Goal: Task Accomplishment & Management: Use online tool/utility

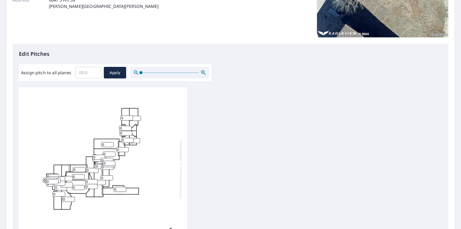
scroll to position [131, 0]
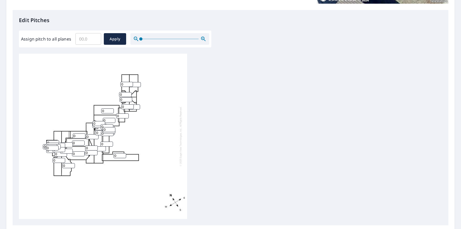
click at [125, 83] on input "0" at bounding box center [126, 84] width 13 height 5
click at [130, 83] on input "5" at bounding box center [126, 84] width 13 height 5
type input "4"
click at [130, 85] on input "4" at bounding box center [126, 84] width 13 height 5
click at [129, 93] on input "1" at bounding box center [125, 94] width 13 height 5
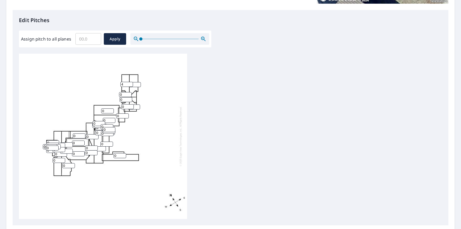
click at [129, 94] on input "0" at bounding box center [125, 94] width 13 height 5
click at [129, 93] on input "1" at bounding box center [125, 94] width 13 height 5
click at [129, 93] on input "2" at bounding box center [125, 94] width 13 height 5
click at [129, 93] on input "3" at bounding box center [125, 94] width 13 height 5
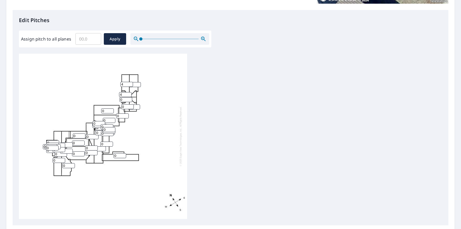
type input "4"
click at [129, 93] on input "4" at bounding box center [125, 94] width 13 height 5
click at [129, 98] on input "1" at bounding box center [126, 99] width 13 height 5
click at [129, 98] on input "2" at bounding box center [126, 99] width 13 height 5
click at [129, 98] on input "3" at bounding box center [126, 99] width 13 height 5
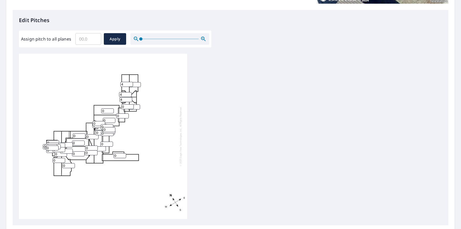
type input "4"
click at [129, 98] on input "4" at bounding box center [126, 99] width 13 height 5
click at [131, 105] on input "1" at bounding box center [127, 106] width 13 height 5
click at [131, 105] on input "2" at bounding box center [127, 106] width 13 height 5
click at [131, 105] on input "3" at bounding box center [127, 106] width 13 height 5
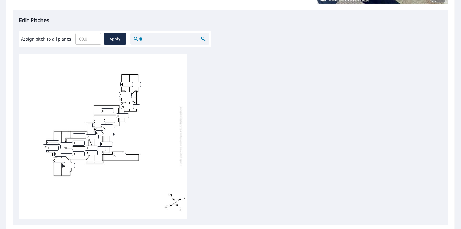
type input "4"
click at [131, 105] on input "4" at bounding box center [127, 106] width 13 height 5
click at [125, 114] on input "1" at bounding box center [122, 115] width 13 height 5
click at [125, 114] on input "2" at bounding box center [122, 115] width 13 height 5
click at [125, 114] on input "3" at bounding box center [122, 115] width 13 height 5
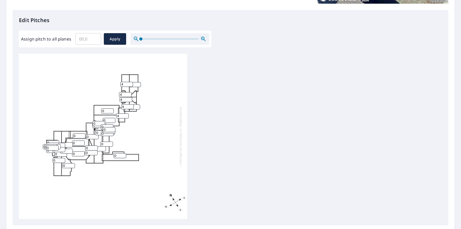
type input "4"
click at [125, 114] on input "4" at bounding box center [122, 115] width 13 height 5
click at [111, 109] on input "1" at bounding box center [107, 110] width 13 height 5
click at [111, 109] on input "2" at bounding box center [107, 110] width 13 height 5
click at [111, 109] on input "3" at bounding box center [107, 110] width 13 height 5
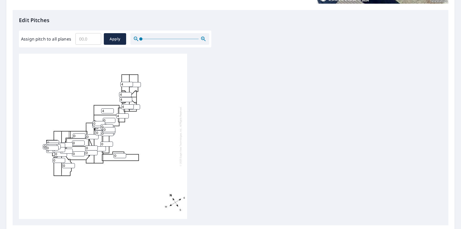
type input "4"
click at [111, 109] on input "4" at bounding box center [107, 110] width 13 height 5
click at [112, 119] on input "1" at bounding box center [109, 120] width 13 height 5
click at [112, 119] on input "2" at bounding box center [109, 120] width 13 height 5
click at [112, 119] on input "3" at bounding box center [109, 120] width 13 height 5
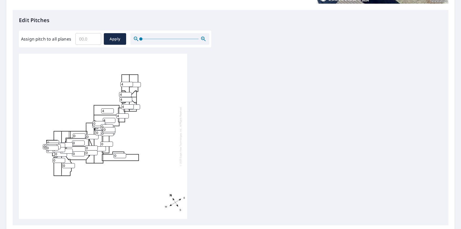
type input "4"
click at [112, 119] on input "4" at bounding box center [109, 120] width 13 height 5
click at [103, 122] on input "1" at bounding box center [99, 123] width 13 height 5
click at [103, 122] on input "2" at bounding box center [99, 123] width 13 height 5
click at [103, 122] on input "3" at bounding box center [99, 123] width 13 height 5
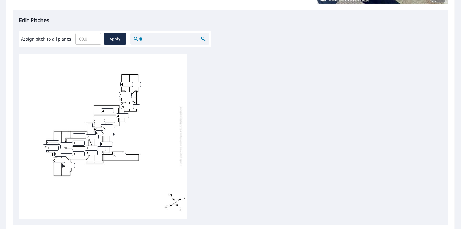
type input "4"
click at [103, 122] on input "4" at bounding box center [99, 123] width 13 height 5
click at [113, 128] on input "1" at bounding box center [109, 129] width 13 height 5
click at [113, 128] on input "2" at bounding box center [109, 129] width 13 height 5
click at [113, 128] on input "3" at bounding box center [109, 129] width 13 height 5
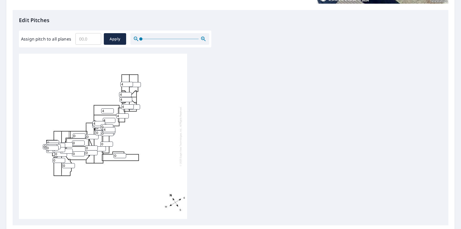
type input "4"
click at [113, 128] on input "4" at bounding box center [109, 129] width 13 height 5
click at [101, 126] on input "0" at bounding box center [107, 126] width 13 height 5
click at [110, 124] on input "1" at bounding box center [107, 126] width 13 height 5
click at [110, 124] on input "2" at bounding box center [107, 126] width 13 height 5
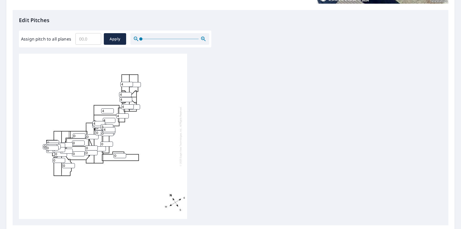
click at [110, 124] on input "3" at bounding box center [107, 126] width 13 height 5
type input "4"
click at [110, 124] on input "4" at bounding box center [107, 126] width 13 height 5
click at [98, 130] on input "0" at bounding box center [101, 132] width 13 height 5
click at [98, 131] on input "0" at bounding box center [101, 132] width 13 height 5
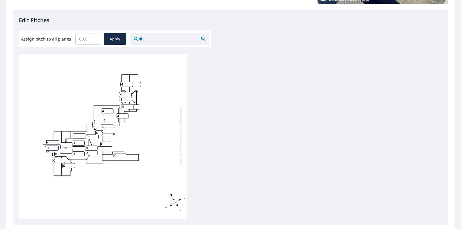
click at [202, 38] on icon "button" at bounding box center [203, 39] width 6 height 6
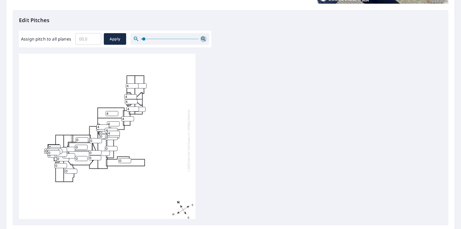
click at [202, 38] on icon "button" at bounding box center [203, 39] width 6 height 6
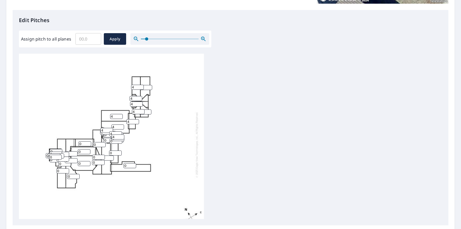
click at [202, 38] on icon "button" at bounding box center [203, 39] width 6 height 6
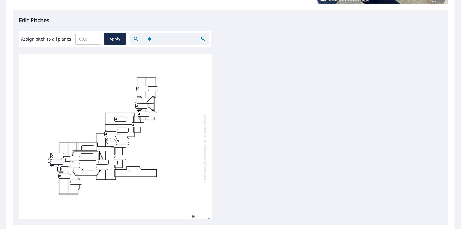
click at [202, 38] on icon "button" at bounding box center [202, 38] width 1 height 1
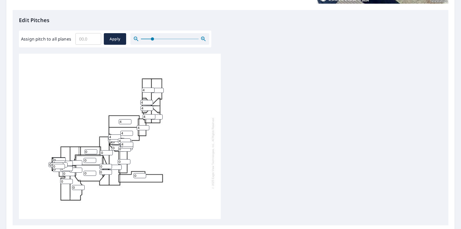
click at [203, 40] on icon "button" at bounding box center [203, 39] width 6 height 6
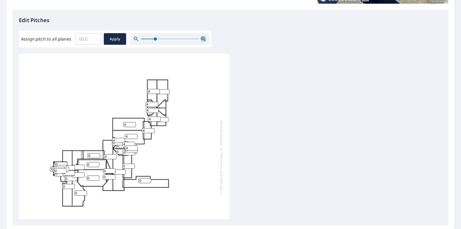
click at [203, 40] on icon "button" at bounding box center [203, 39] width 6 height 6
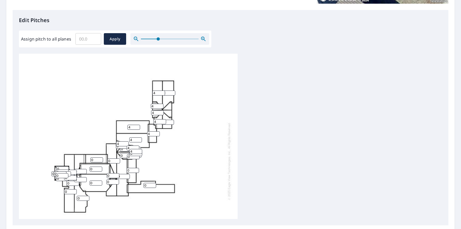
click at [203, 40] on icon "button" at bounding box center [203, 39] width 6 height 6
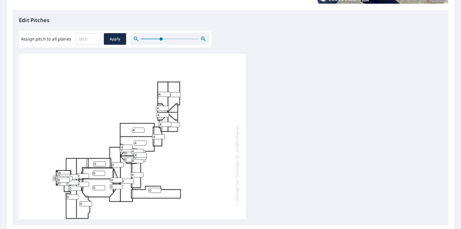
click at [203, 40] on icon "button" at bounding box center [203, 39] width 6 height 6
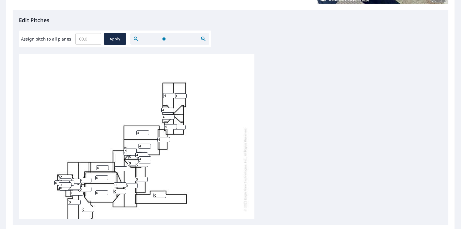
click at [203, 40] on icon "button" at bounding box center [203, 39] width 6 height 6
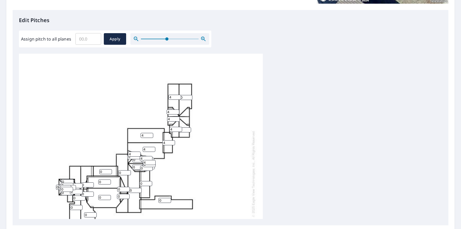
click at [203, 40] on icon "button" at bounding box center [203, 39] width 6 height 6
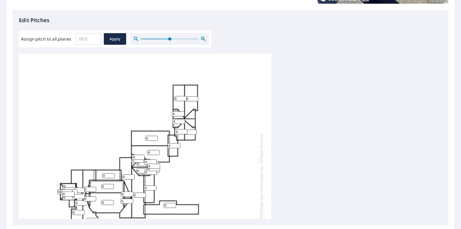
click at [203, 40] on icon "button" at bounding box center [203, 39] width 6 height 6
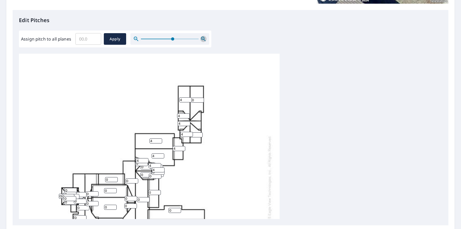
click at [203, 40] on icon "button" at bounding box center [203, 39] width 6 height 6
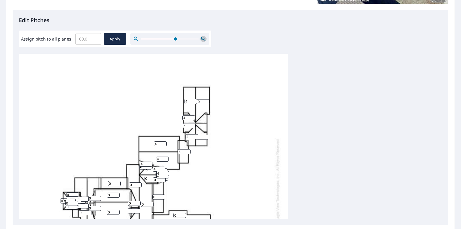
click at [203, 40] on icon "button" at bounding box center [203, 39] width 6 height 6
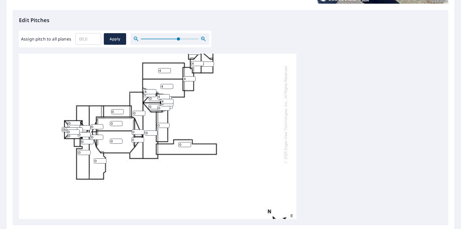
scroll to position [60, 0]
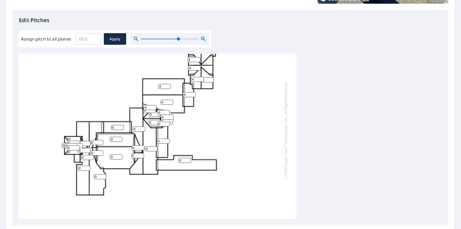
click at [151, 110] on input "0" at bounding box center [149, 110] width 13 height 5
click at [153, 111] on input "0" at bounding box center [149, 110] width 13 height 5
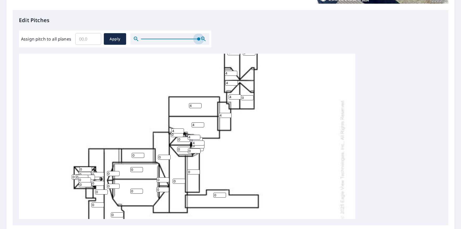
click at [205, 39] on div at bounding box center [169, 39] width 79 height 12
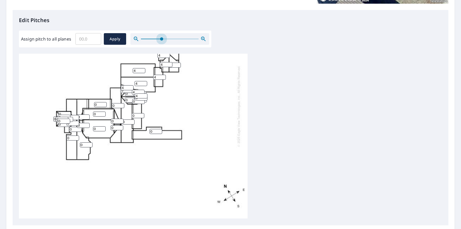
scroll to position [46, 0]
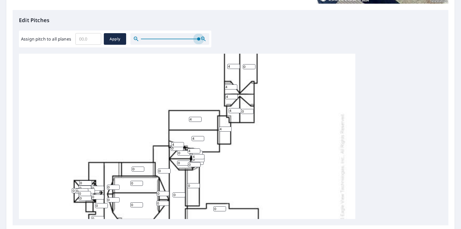
click at [245, 39] on div "Edit Pitches Assign pitch to all planes ​ Apply 0 0 0 0 0 4 4 0 0 0 4 0 0 4 0 4…" at bounding box center [231, 117] width 436 height 215
click at [181, 147] on input "1" at bounding box center [177, 148] width 13 height 5
click at [181, 147] on input "2" at bounding box center [177, 148] width 13 height 5
click at [181, 147] on input "3" at bounding box center [177, 148] width 13 height 5
type input "4"
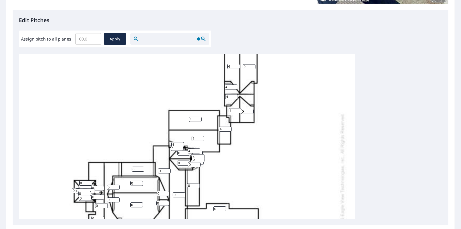
click at [181, 147] on input "4" at bounding box center [177, 148] width 13 height 5
click at [186, 151] on input "1" at bounding box center [183, 152] width 13 height 5
click at [186, 151] on input "2" at bounding box center [183, 152] width 13 height 5
click at [186, 151] on input "3" at bounding box center [183, 152] width 13 height 5
type input "4"
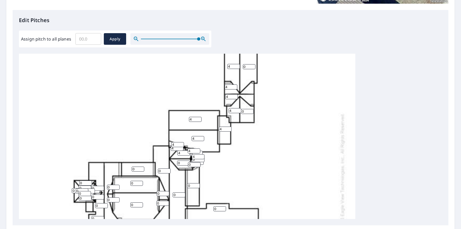
click at [186, 151] on input "4" at bounding box center [183, 152] width 13 height 5
click at [200, 151] on input "1" at bounding box center [196, 153] width 13 height 5
click at [200, 151] on input "2" at bounding box center [196, 153] width 13 height 5
click at [200, 151] on input "3" at bounding box center [196, 153] width 13 height 5
type input "4"
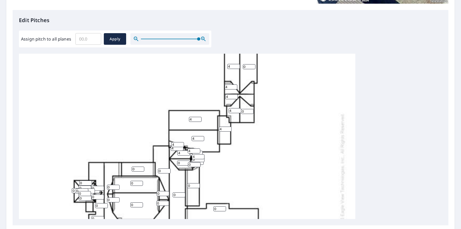
click at [200, 151] on input "4" at bounding box center [196, 153] width 13 height 5
click at [186, 161] on input "1" at bounding box center [183, 162] width 13 height 5
click at [186, 161] on input "2" at bounding box center [183, 162] width 13 height 5
click at [186, 161] on input "3" at bounding box center [183, 162] width 13 height 5
type input "4"
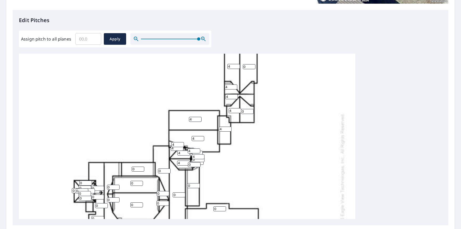
click at [186, 161] on input "4" at bounding box center [183, 162] width 13 height 5
click at [199, 162] on input "1" at bounding box center [194, 164] width 13 height 5
click at [199, 162] on input "2" at bounding box center [194, 164] width 13 height 5
click at [199, 162] on input "3" at bounding box center [194, 164] width 13 height 5
type input "4"
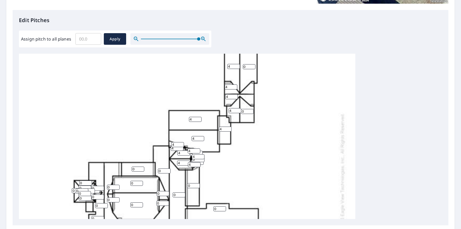
click at [199, 162] on input "4" at bounding box center [194, 164] width 13 height 5
click at [202, 162] on input "0" at bounding box center [197, 162] width 13 height 5
click at [169, 169] on input "1" at bounding box center [164, 170] width 13 height 5
click at [169, 169] on input "2" at bounding box center [164, 170] width 13 height 5
click at [169, 169] on input "3" at bounding box center [164, 170] width 13 height 5
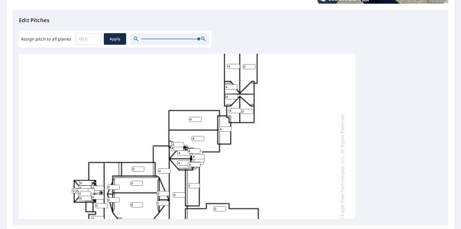
type input "4"
click at [169, 169] on input "4" at bounding box center [164, 170] width 13 height 5
click at [142, 167] on input "1" at bounding box center [138, 168] width 13 height 5
click at [142, 167] on input "2" at bounding box center [138, 168] width 13 height 5
click at [142, 167] on input "3" at bounding box center [138, 168] width 13 height 5
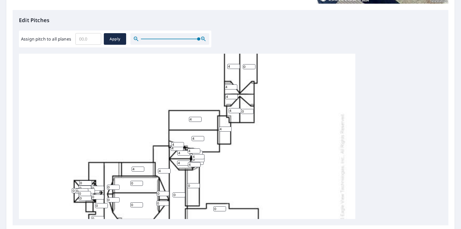
type input "4"
click at [142, 167] on input "4" at bounding box center [138, 168] width 13 height 5
click at [140, 183] on input "0" at bounding box center [136, 183] width 13 height 5
click at [140, 181] on input "1" at bounding box center [136, 183] width 13 height 5
click at [141, 181] on input "2" at bounding box center [136, 183] width 13 height 5
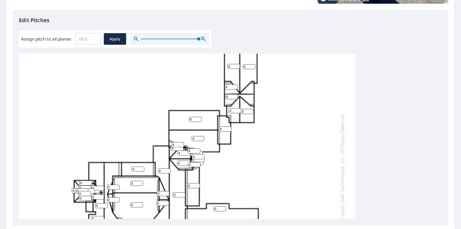
click at [141, 181] on input "3" at bounding box center [136, 183] width 13 height 5
type input "4"
click at [141, 181] on input "4" at bounding box center [136, 183] width 13 height 5
click at [118, 186] on input "1" at bounding box center [113, 187] width 13 height 5
click at [116, 186] on input "2" at bounding box center [113, 187] width 13 height 5
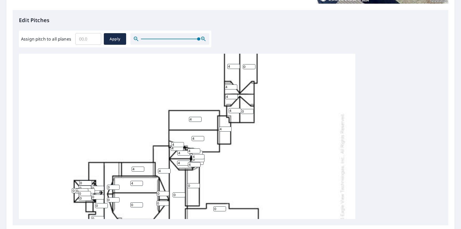
click at [116, 186] on input "3" at bounding box center [113, 187] width 13 height 5
type input "4"
click at [116, 186] on input "4" at bounding box center [113, 187] width 13 height 5
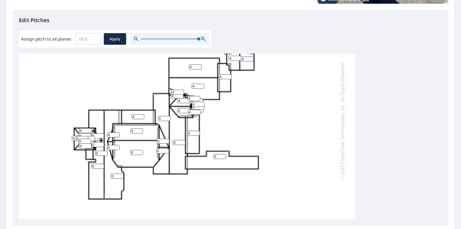
scroll to position [99, 0]
click at [202, 108] on input "0" at bounding box center [198, 106] width 13 height 5
click at [197, 107] on input "0" at bounding box center [198, 106] width 13 height 5
type input "4"
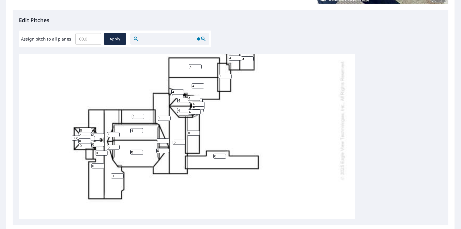
click at [201, 110] on input "0" at bounding box center [197, 109] width 13 height 5
type input "4"
click at [196, 131] on input "1" at bounding box center [193, 132] width 13 height 5
click at [196, 131] on input "2" at bounding box center [193, 132] width 13 height 5
click at [196, 131] on input "3" at bounding box center [193, 132] width 13 height 5
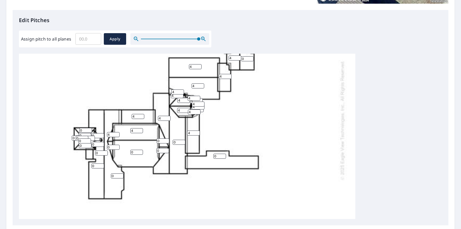
click at [196, 131] on input "4" at bounding box center [193, 132] width 13 height 5
click at [198, 131] on input "5" at bounding box center [193, 132] width 13 height 5
click at [198, 133] on input "4" at bounding box center [193, 132] width 13 height 5
type input "3"
click at [198, 133] on input "3" at bounding box center [193, 132] width 13 height 5
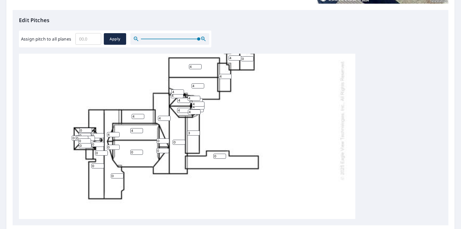
click at [180, 142] on input "0" at bounding box center [179, 142] width 13 height 5
click at [183, 141] on input "1" at bounding box center [179, 142] width 13 height 5
click at [183, 141] on input "2" at bounding box center [179, 142] width 13 height 5
click at [183, 141] on input "3" at bounding box center [179, 142] width 13 height 5
type input "4"
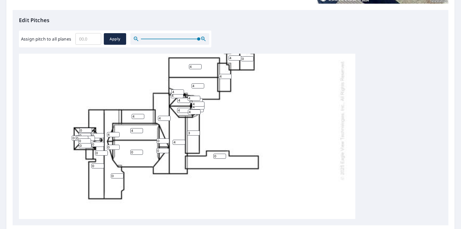
click at [183, 141] on input "4" at bounding box center [179, 142] width 13 height 5
click at [167, 140] on input "1" at bounding box center [163, 140] width 13 height 5
click at [167, 140] on input "2" at bounding box center [163, 140] width 13 height 5
click at [167, 140] on input "3" at bounding box center [163, 140] width 13 height 5
type input "4"
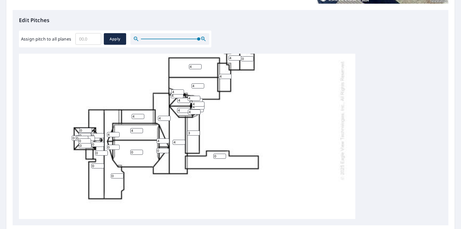
click at [167, 140] on input "4" at bounding box center [163, 140] width 13 height 5
click at [166, 149] on input "1" at bounding box center [162, 150] width 13 height 5
click at [166, 149] on input "2" at bounding box center [162, 150] width 13 height 5
click at [166, 149] on input "3" at bounding box center [162, 150] width 13 height 5
type input "4"
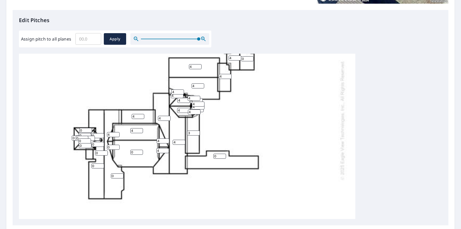
click at [166, 149] on input "4" at bounding box center [162, 150] width 13 height 5
click at [141, 150] on input "1" at bounding box center [136, 152] width 13 height 5
click at [141, 150] on input "2" at bounding box center [136, 152] width 13 height 5
click at [141, 150] on input "3" at bounding box center [136, 152] width 13 height 5
type input "4"
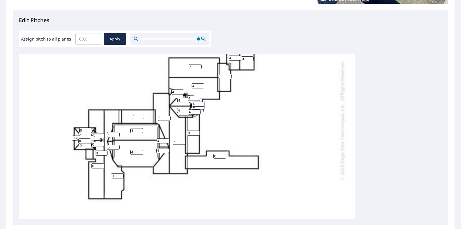
click at [141, 150] on input "4" at bounding box center [136, 152] width 13 height 5
click at [141, 130] on input "3" at bounding box center [136, 130] width 13 height 5
type input "4"
click at [141, 129] on input "4" at bounding box center [136, 130] width 13 height 5
click at [114, 146] on input "0" at bounding box center [113, 147] width 13 height 5
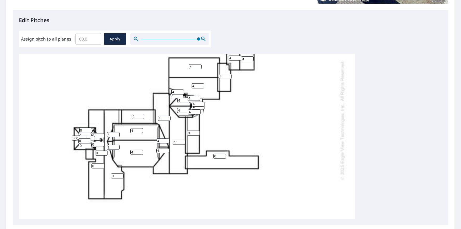
click at [116, 146] on input "1" at bounding box center [113, 147] width 13 height 5
click at [116, 146] on input "2" at bounding box center [113, 147] width 13 height 5
click at [116, 146] on input "3" at bounding box center [113, 147] width 13 height 5
type input "4"
click at [116, 146] on input "4" at bounding box center [113, 147] width 13 height 5
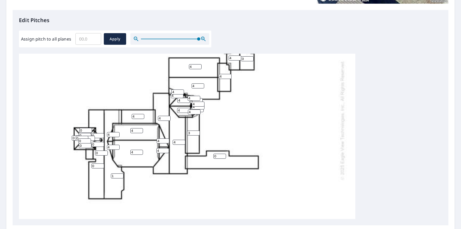
click at [120, 174] on input "1" at bounding box center [117, 175] width 13 height 5
click at [120, 174] on input "2" at bounding box center [117, 175] width 13 height 5
click at [120, 174] on input "3" at bounding box center [117, 175] width 13 height 5
type input "4"
click at [120, 174] on input "4" at bounding box center [117, 175] width 13 height 5
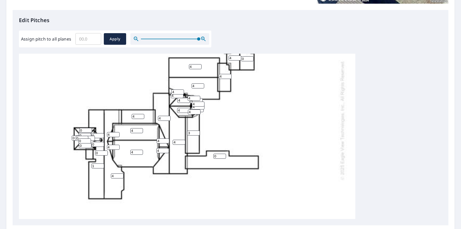
click at [101, 164] on input "1" at bounding box center [98, 165] width 13 height 5
click at [101, 164] on input "2" at bounding box center [98, 165] width 13 height 5
click at [101, 164] on input "3" at bounding box center [98, 165] width 13 height 5
type input "4"
click at [101, 164] on input "4" at bounding box center [98, 165] width 13 height 5
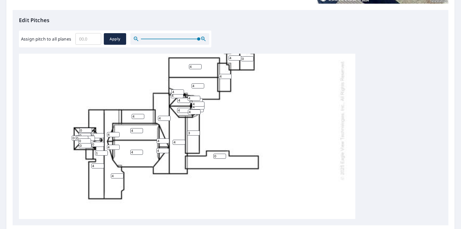
click at [105, 151] on input "1" at bounding box center [101, 152] width 13 height 5
click at [105, 151] on input "2" at bounding box center [101, 152] width 13 height 5
click at [105, 151] on input "3" at bounding box center [101, 152] width 13 height 5
type input "4"
click at [105, 152] on input "4" at bounding box center [101, 152] width 13 height 5
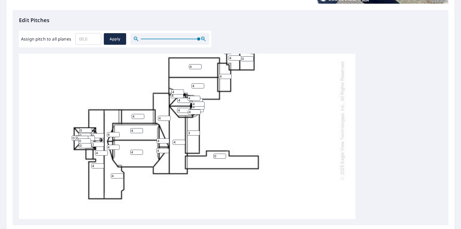
click at [101, 143] on input "1" at bounding box center [98, 144] width 13 height 5
click at [101, 143] on input "2" at bounding box center [98, 144] width 13 height 5
click at [101, 143] on input "3" at bounding box center [98, 144] width 13 height 5
type input "4"
click at [101, 143] on input "4" at bounding box center [98, 144] width 13 height 5
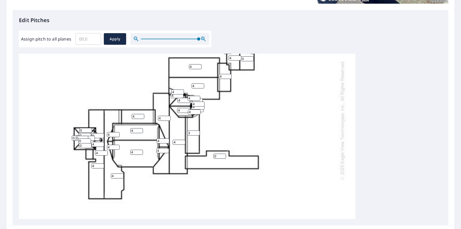
click at [98, 136] on input "0" at bounding box center [98, 135] width 13 height 5
type input "4"
click at [83, 129] on input "0" at bounding box center [85, 130] width 13 height 5
type input "4"
click at [83, 133] on input "0" at bounding box center [85, 135] width 13 height 5
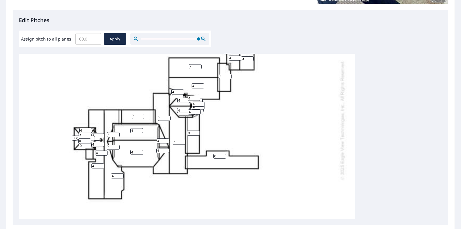
type input "4"
click at [74, 137] on input "0" at bounding box center [78, 137] width 13 height 5
type input "4"
click at [78, 138] on input "0" at bounding box center [82, 138] width 13 height 5
type input "4"
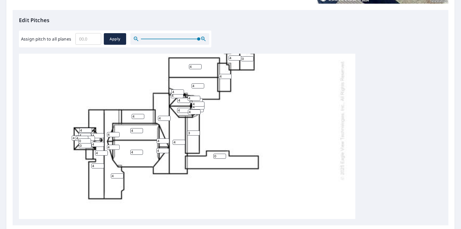
click at [92, 136] on input "1" at bounding box center [88, 138] width 13 height 5
click at [92, 136] on input "2" at bounding box center [88, 138] width 13 height 5
click at [92, 136] on input "3" at bounding box center [88, 138] width 13 height 5
type input "4"
click at [92, 136] on input "4" at bounding box center [88, 138] width 13 height 5
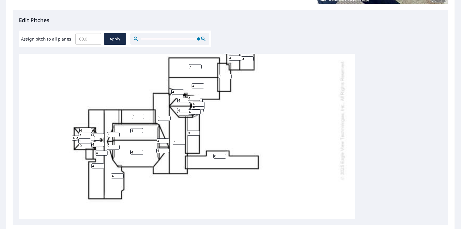
click at [88, 139] on input "1" at bounding box center [84, 140] width 13 height 5
click at [88, 139] on input "2" at bounding box center [84, 140] width 13 height 5
click at [88, 139] on input "3" at bounding box center [84, 140] width 13 height 5
type input "4"
click at [88, 139] on input "4" at bounding box center [84, 140] width 13 height 5
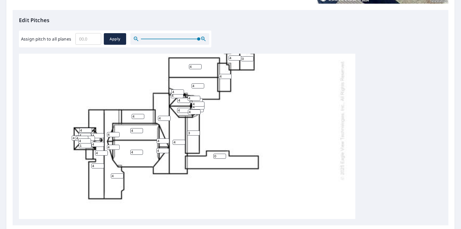
click at [89, 143] on input "1" at bounding box center [85, 145] width 13 height 5
click at [89, 143] on input "2" at bounding box center [85, 145] width 13 height 5
click at [89, 143] on input "3" at bounding box center [85, 145] width 13 height 5
type input "4"
click at [89, 143] on input "4" at bounding box center [85, 145] width 13 height 5
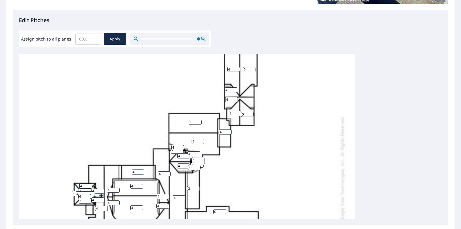
scroll to position [53, 0]
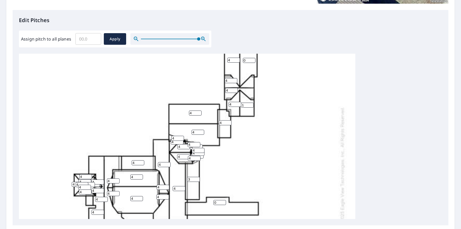
click at [252, 103] on input "1" at bounding box center [247, 105] width 13 height 5
click at [252, 103] on input "2" at bounding box center [247, 105] width 13 height 5
click at [252, 103] on input "3" at bounding box center [247, 105] width 13 height 5
type input "4"
click at [252, 103] on input "4" at bounding box center [247, 105] width 13 height 5
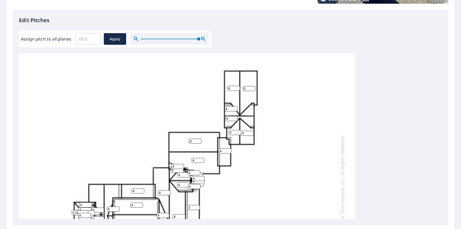
scroll to position [0, 0]
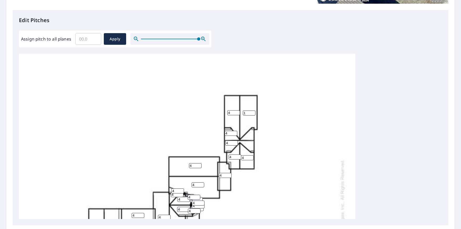
click at [253, 112] on input "1" at bounding box center [249, 112] width 13 height 5
click at [253, 112] on input "2" at bounding box center [249, 112] width 13 height 5
click at [253, 112] on input "3" at bounding box center [249, 112] width 13 height 5
type input "4"
click at [253, 112] on input "4" at bounding box center [249, 112] width 13 height 5
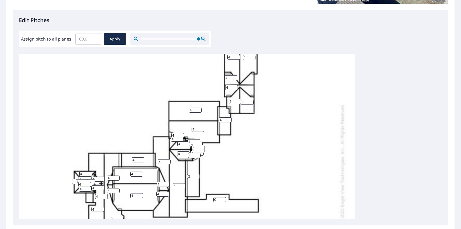
scroll to position [39, 0]
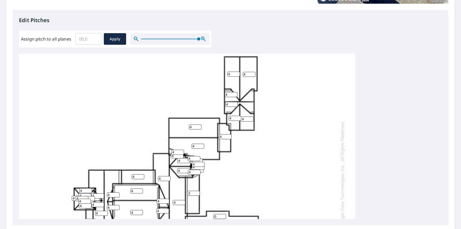
type input "3"
click at [201, 169] on input "3" at bounding box center [197, 169] width 13 height 5
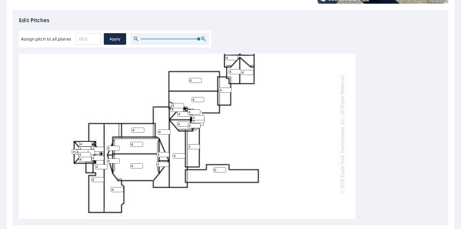
scroll to position [91, 0]
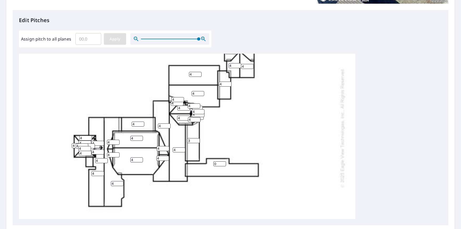
type input "4"
click at [111, 38] on span "Apply" at bounding box center [115, 39] width 14 height 7
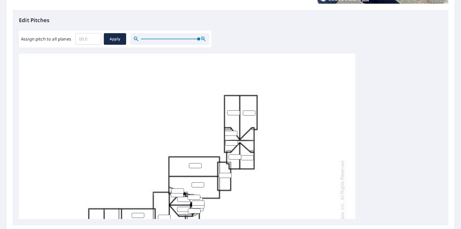
scroll to position [0, 0]
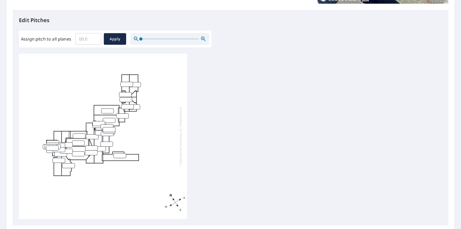
drag, startPoint x: 198, startPoint y: 37, endPoint x: 139, endPoint y: 41, distance: 59.5
click at [139, 40] on span at bounding box center [140, 38] width 3 height 3
click at [115, 39] on span "Apply" at bounding box center [115, 39] width 14 height 7
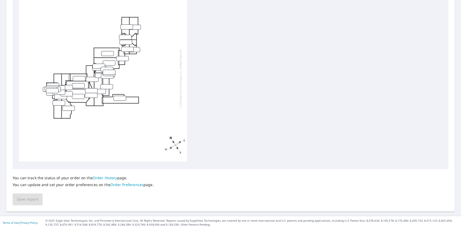
click at [32, 202] on div "You can track the status of your order on the Order History page. You can updat…" at bounding box center [231, 187] width 436 height 36
click at [34, 197] on div "You can track the status of your order on the Order History page. You can updat…" at bounding box center [231, 187] width 436 height 36
drag, startPoint x: 34, startPoint y: 197, endPoint x: 21, endPoint y: 201, distance: 14.3
click at [21, 201] on div "You can track the status of your order on the Order History page. You can updat…" at bounding box center [231, 187] width 436 height 36
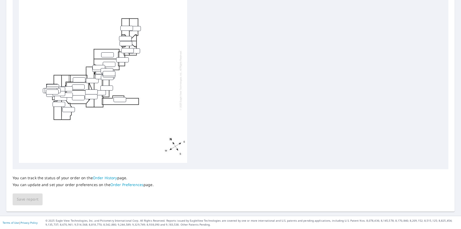
scroll to position [29, 0]
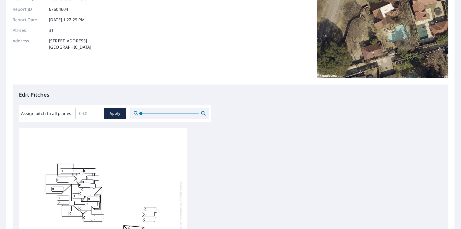
scroll to position [53, 0]
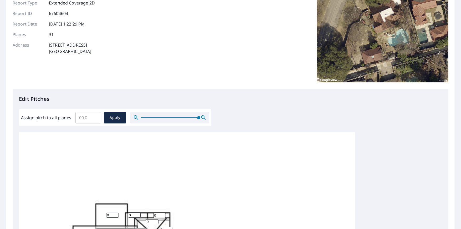
drag, startPoint x: 140, startPoint y: 117, endPoint x: 206, endPoint y: 121, distance: 66.7
click at [206, 121] on div at bounding box center [169, 118] width 79 height 12
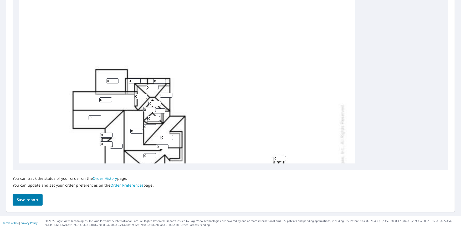
scroll to position [187, 0]
click at [155, 85] on input "1" at bounding box center [152, 86] width 13 height 5
click at [155, 85] on input "2" at bounding box center [152, 86] width 13 height 5
click at [155, 85] on input "3" at bounding box center [152, 86] width 13 height 5
click at [155, 85] on input "4" at bounding box center [152, 86] width 13 height 5
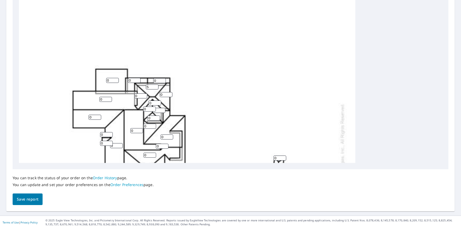
click at [155, 85] on input "5" at bounding box center [152, 86] width 13 height 5
click at [155, 85] on input "6" at bounding box center [152, 86] width 13 height 5
type input "7"
click at [155, 85] on input "7" at bounding box center [152, 86] width 13 height 5
click at [169, 93] on input "1" at bounding box center [166, 94] width 13 height 5
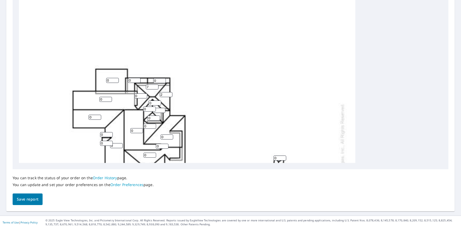
click at [169, 93] on input "2" at bounding box center [166, 94] width 13 height 5
click at [169, 93] on input "3" at bounding box center [166, 94] width 13 height 5
click at [169, 93] on input "4" at bounding box center [166, 94] width 13 height 5
click at [169, 93] on input "5" at bounding box center [166, 94] width 13 height 5
click at [169, 93] on input "6" at bounding box center [166, 94] width 13 height 5
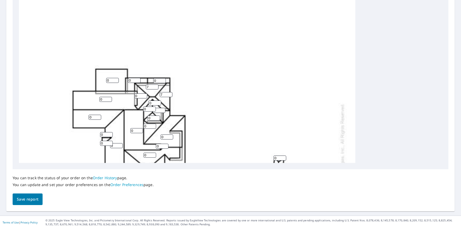
type input "7"
click at [169, 93] on input "7" at bounding box center [166, 94] width 13 height 5
click at [158, 101] on input "1" at bounding box center [155, 102] width 13 height 5
click at [158, 101] on input "2" at bounding box center [155, 102] width 13 height 5
click at [158, 101] on input "3" at bounding box center [155, 102] width 13 height 5
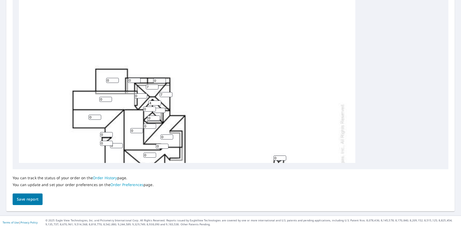
click at [158, 101] on input "4" at bounding box center [155, 102] width 13 height 5
click at [158, 101] on input "5" at bounding box center [155, 102] width 13 height 5
click at [158, 101] on input "6" at bounding box center [155, 102] width 13 height 5
type input "7"
click at [158, 101] on input "7" at bounding box center [155, 102] width 13 height 5
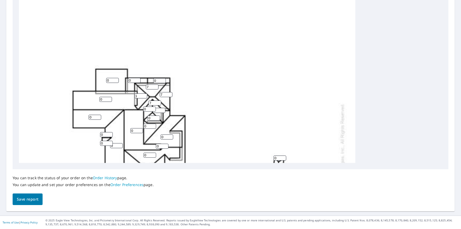
click at [145, 94] on input "1" at bounding box center [141, 95] width 13 height 5
click at [145, 94] on input "2" at bounding box center [141, 95] width 13 height 5
click at [145, 94] on input "3" at bounding box center [141, 95] width 13 height 5
click at [145, 94] on input "4" at bounding box center [141, 95] width 13 height 5
click at [145, 94] on input "5" at bounding box center [141, 95] width 13 height 5
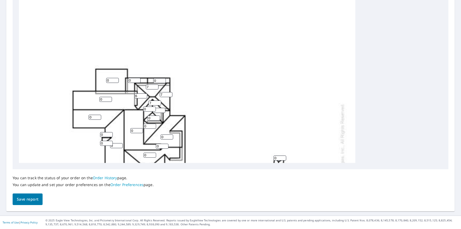
click at [145, 95] on input "6" at bounding box center [141, 95] width 13 height 5
type input "7"
click at [145, 95] on input "7" at bounding box center [141, 95] width 13 height 5
click at [162, 109] on input "1" at bounding box center [159, 110] width 13 height 5
click at [162, 109] on input "2" at bounding box center [159, 110] width 13 height 5
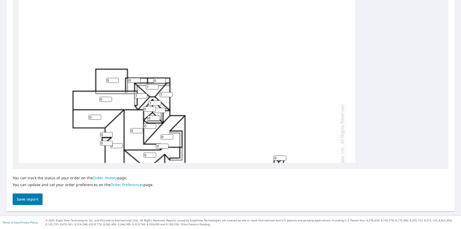
click at [162, 109] on input "3" at bounding box center [159, 110] width 13 height 5
click at [162, 109] on input "4" at bounding box center [159, 110] width 13 height 5
click at [162, 109] on input "5" at bounding box center [159, 110] width 13 height 5
click at [162, 109] on input "6" at bounding box center [159, 110] width 13 height 5
click at [162, 109] on input "7" at bounding box center [159, 110] width 13 height 5
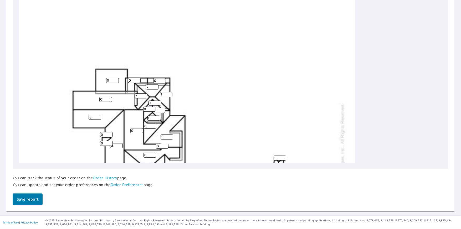
type input "8"
click at [162, 109] on input "8" at bounding box center [159, 110] width 13 height 5
click at [159, 109] on input "8" at bounding box center [159, 110] width 13 height 5
type input "7"
click at [148, 108] on input "0" at bounding box center [149, 108] width 13 height 5
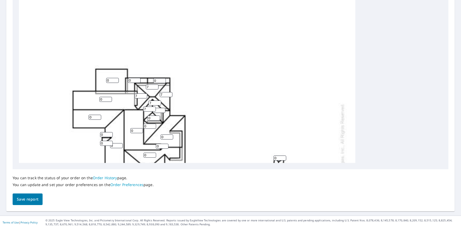
type input "7"
click at [150, 118] on input "0" at bounding box center [154, 117] width 13 height 5
type input "7"
click at [148, 124] on input "0" at bounding box center [150, 126] width 13 height 5
type input "7"
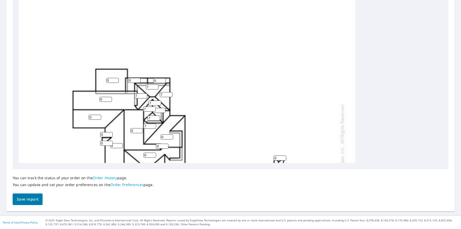
click at [165, 135] on input "0" at bounding box center [167, 136] width 13 height 5
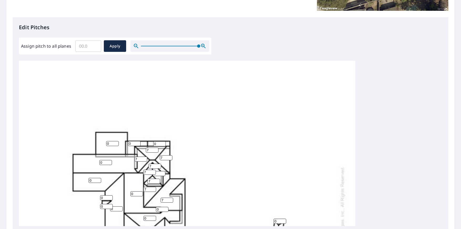
scroll to position [29, 0]
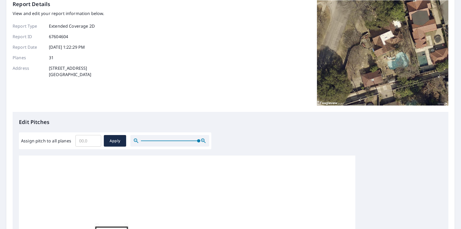
type input "7"
click at [97, 143] on input "0" at bounding box center [88, 140] width 26 height 15
click at [95, 139] on input "0.1" at bounding box center [88, 140] width 26 height 15
click at [95, 139] on input "0.2" at bounding box center [88, 140] width 26 height 15
click at [95, 139] on input "0.3" at bounding box center [88, 140] width 26 height 15
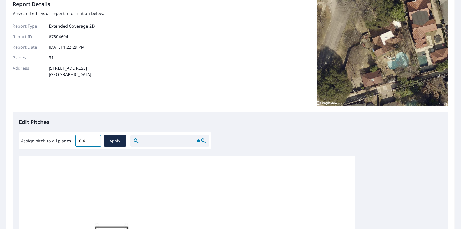
click at [95, 140] on input "0.4" at bounding box center [88, 140] width 26 height 15
click at [95, 140] on input "0.5" at bounding box center [88, 140] width 26 height 15
click at [95, 140] on input "0.6" at bounding box center [88, 140] width 26 height 15
type input "0.7"
click at [95, 140] on input "0.7" at bounding box center [88, 140] width 26 height 15
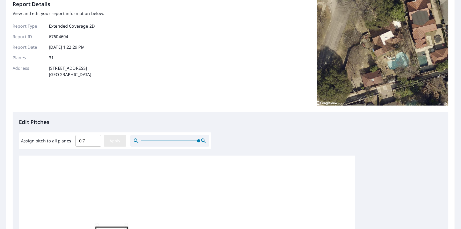
click at [114, 142] on span "Apply" at bounding box center [115, 141] width 14 height 7
type input "0.7"
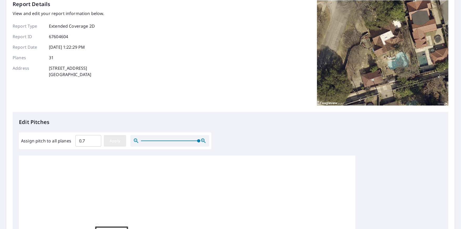
type input "0.7"
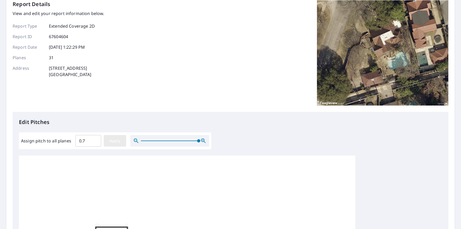
type input "0.7"
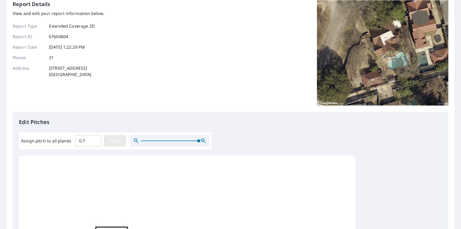
type input "0.7"
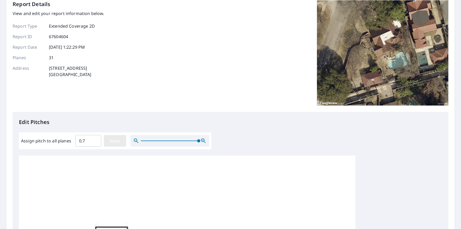
type input "0.7"
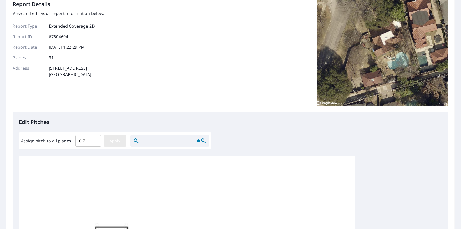
type input "0.7"
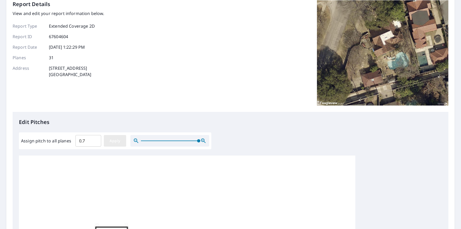
type input "0.7"
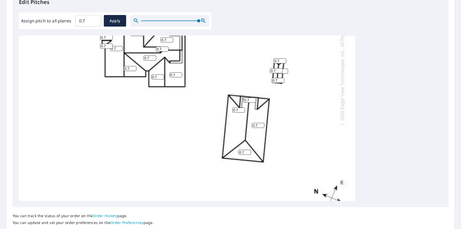
scroll to position [91, 0]
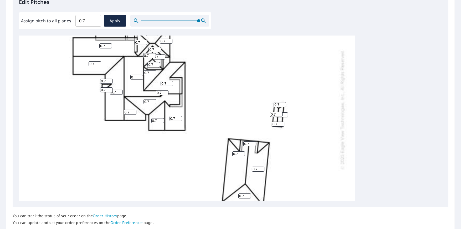
type input "0"
click at [139, 78] on input "0" at bounding box center [136, 77] width 13 height 5
type input "0"
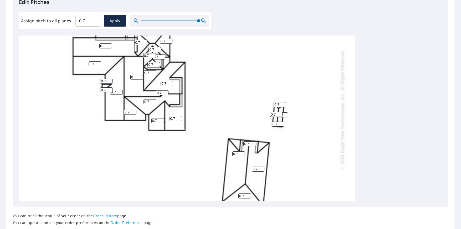
click at [109, 45] on input "0" at bounding box center [105, 45] width 13 height 5
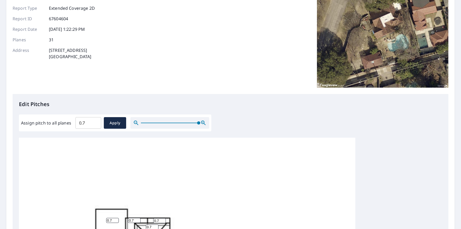
scroll to position [187, 0]
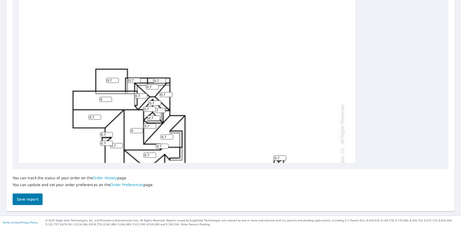
click at [113, 79] on input "0.7" at bounding box center [112, 80] width 13 height 5
drag, startPoint x: 113, startPoint y: 79, endPoint x: 83, endPoint y: 79, distance: 30.2
click at [83, 79] on div "0 0.7 0.7 0.7 0 0.7 0.7 0.7 0.7 0.7 0.7 0.7 0.7 0.7 0.7 0.7 0.7 0.7 0.7 0.7 0.7…" at bounding box center [187, 163] width 337 height 330
type input "0"
click at [110, 97] on input "1" at bounding box center [105, 99] width 13 height 5
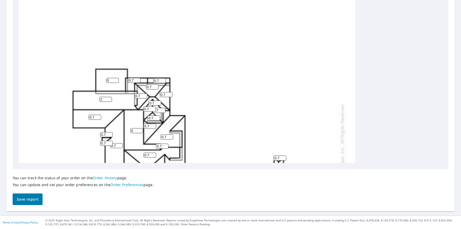
click at [110, 97] on input "2" at bounding box center [105, 99] width 13 height 5
click at [110, 97] on input "3" at bounding box center [105, 99] width 13 height 5
click at [110, 97] on input "4" at bounding box center [105, 99] width 13 height 5
click at [110, 97] on input "5" at bounding box center [105, 99] width 13 height 5
click at [110, 97] on input "6" at bounding box center [105, 99] width 13 height 5
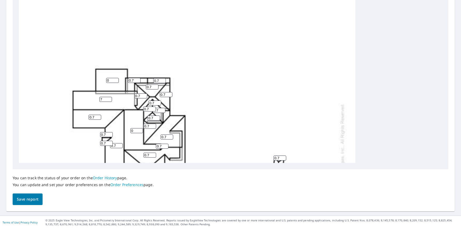
type input "7"
click at [110, 97] on input "7" at bounding box center [105, 99] width 13 height 5
click at [225, 115] on div "7 0.7 0.7 0.7 0 0.7 0 0.7 0.7 0.7 0.7 0.7 0.7 0.7 0.7 0.7 0.7 0.7 0.7 0.7 0.7 0…" at bounding box center [187, 163] width 337 height 330
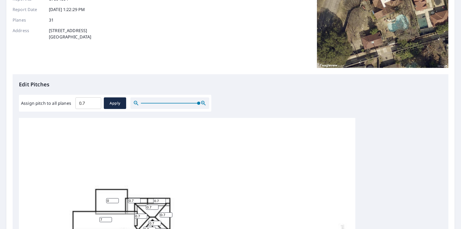
scroll to position [56, 0]
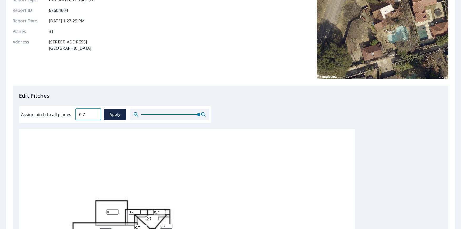
drag, startPoint x: 89, startPoint y: 113, endPoint x: 42, endPoint y: 101, distance: 48.3
click at [51, 112] on div "Assign pitch to all planes 0.7 ​ Apply" at bounding box center [115, 115] width 188 height 12
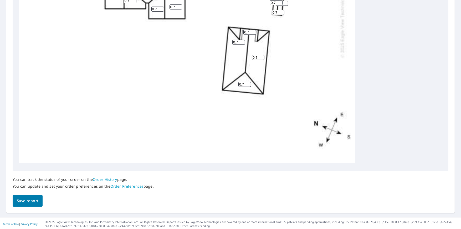
scroll to position [187, 0]
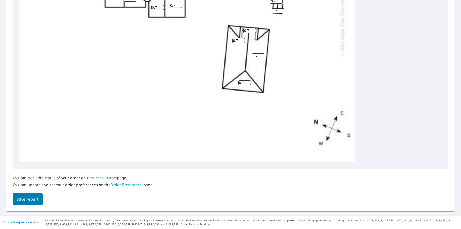
click at [20, 200] on span "Save report" at bounding box center [28, 199] width 22 height 7
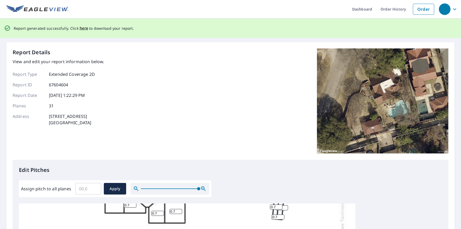
scroll to position [0, 0]
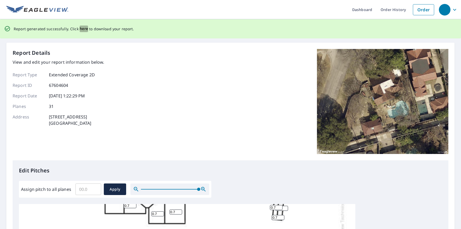
click at [82, 29] on span "here" at bounding box center [84, 29] width 9 height 7
